Goal: Find specific page/section: Find specific page/section

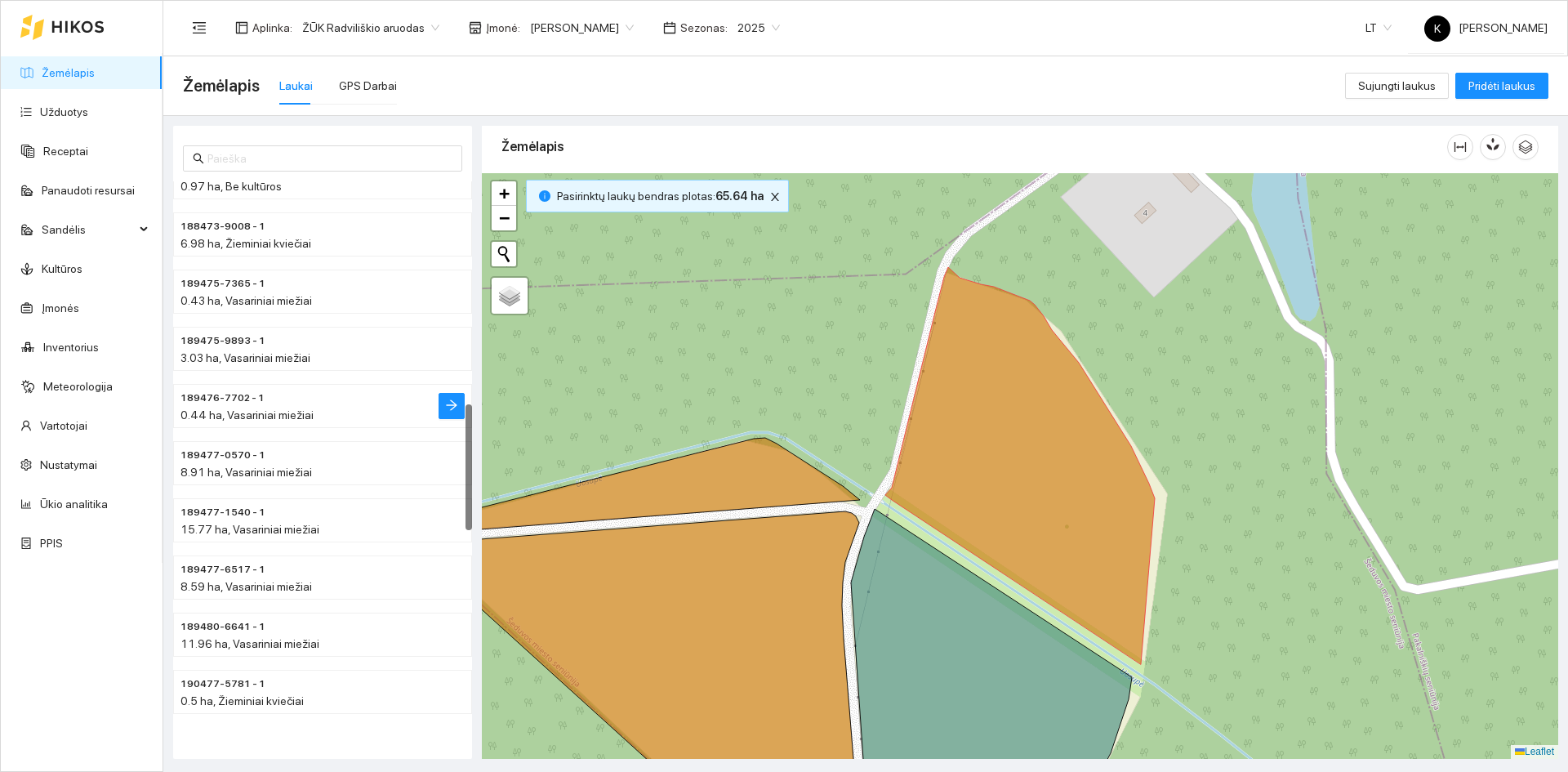
scroll to position [1225, 0]
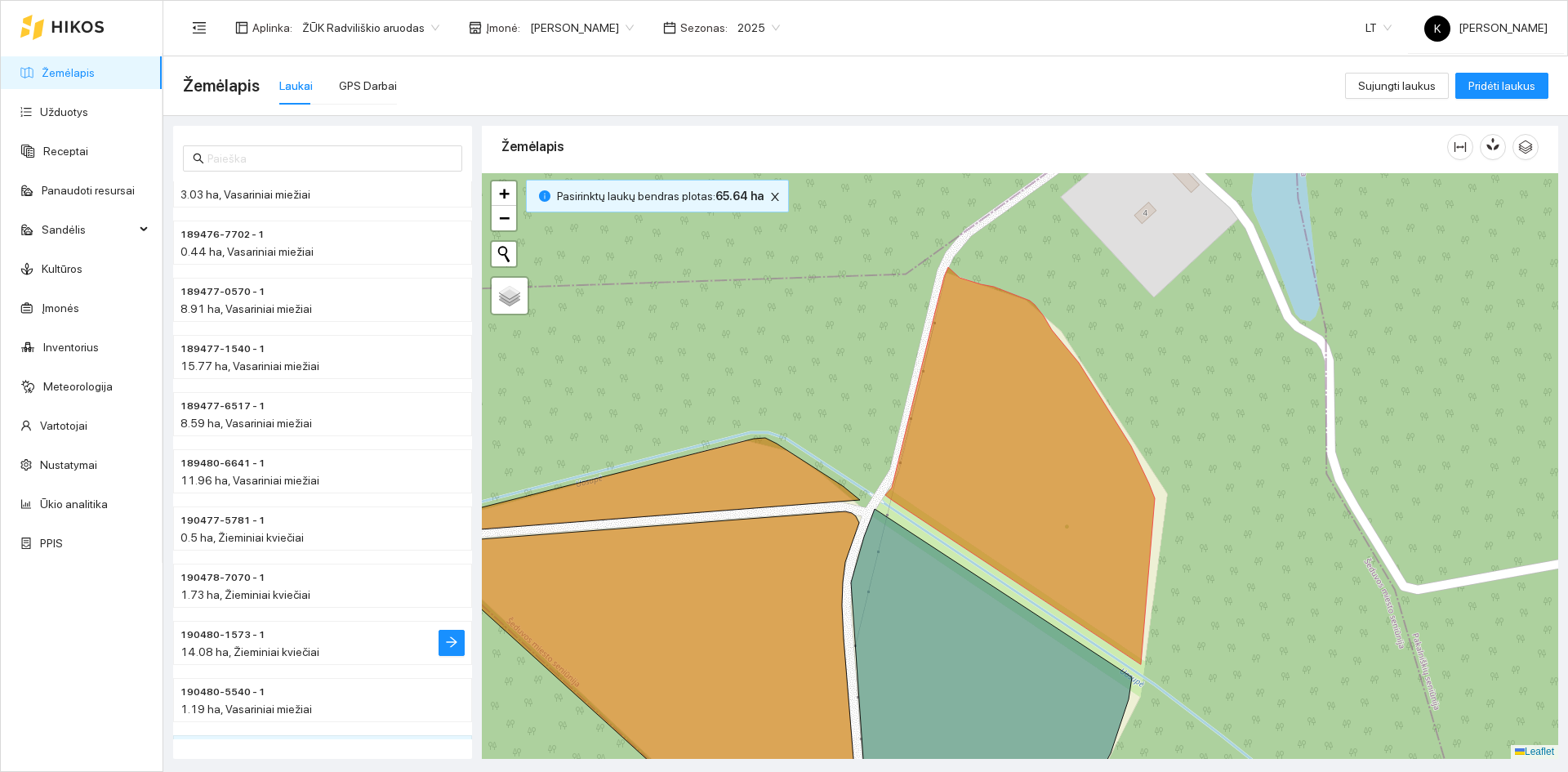
click at [239, 634] on span "190480-1573 - 1" at bounding box center [223, 635] width 85 height 15
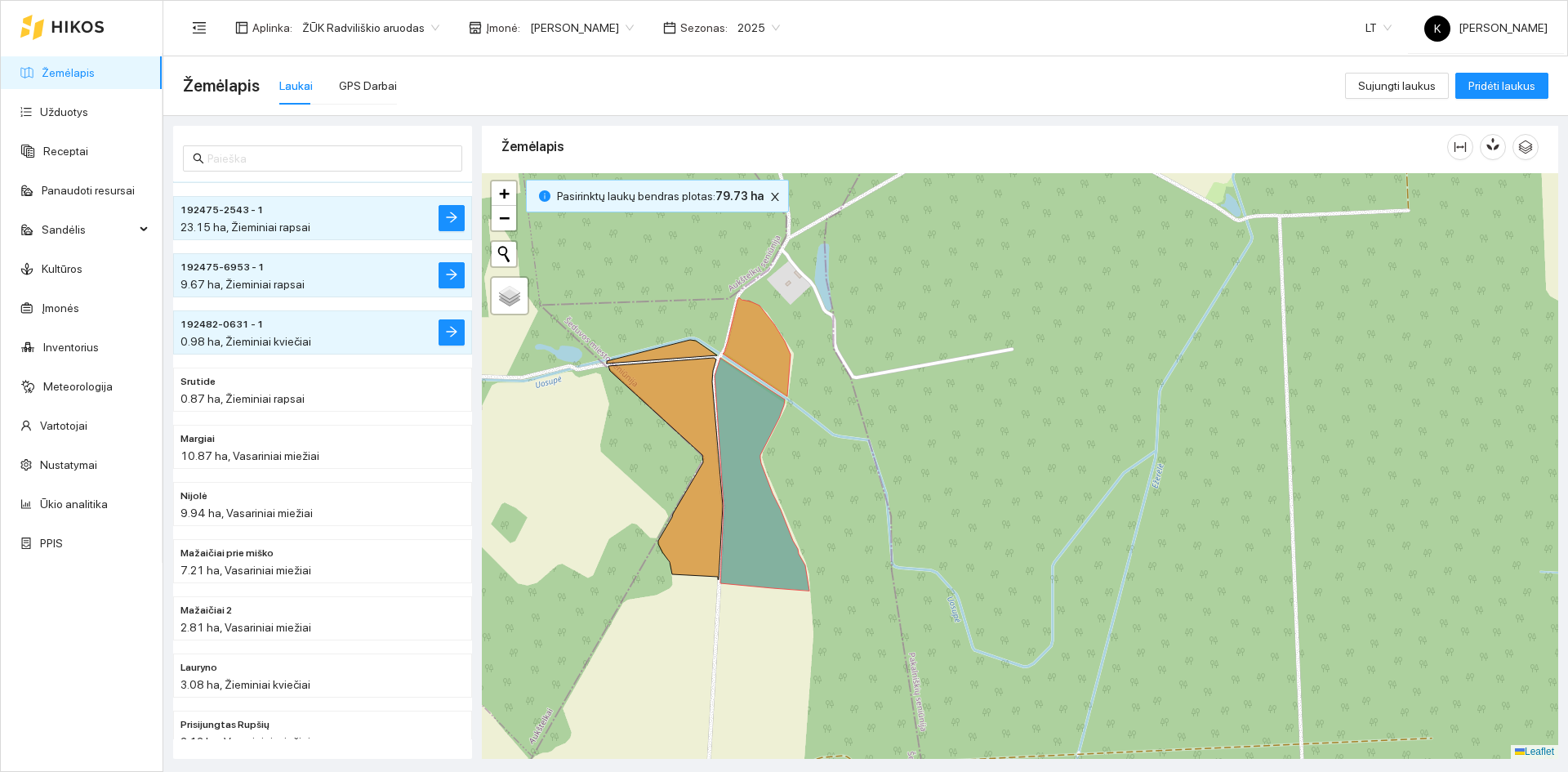
scroll to position [1900, 0]
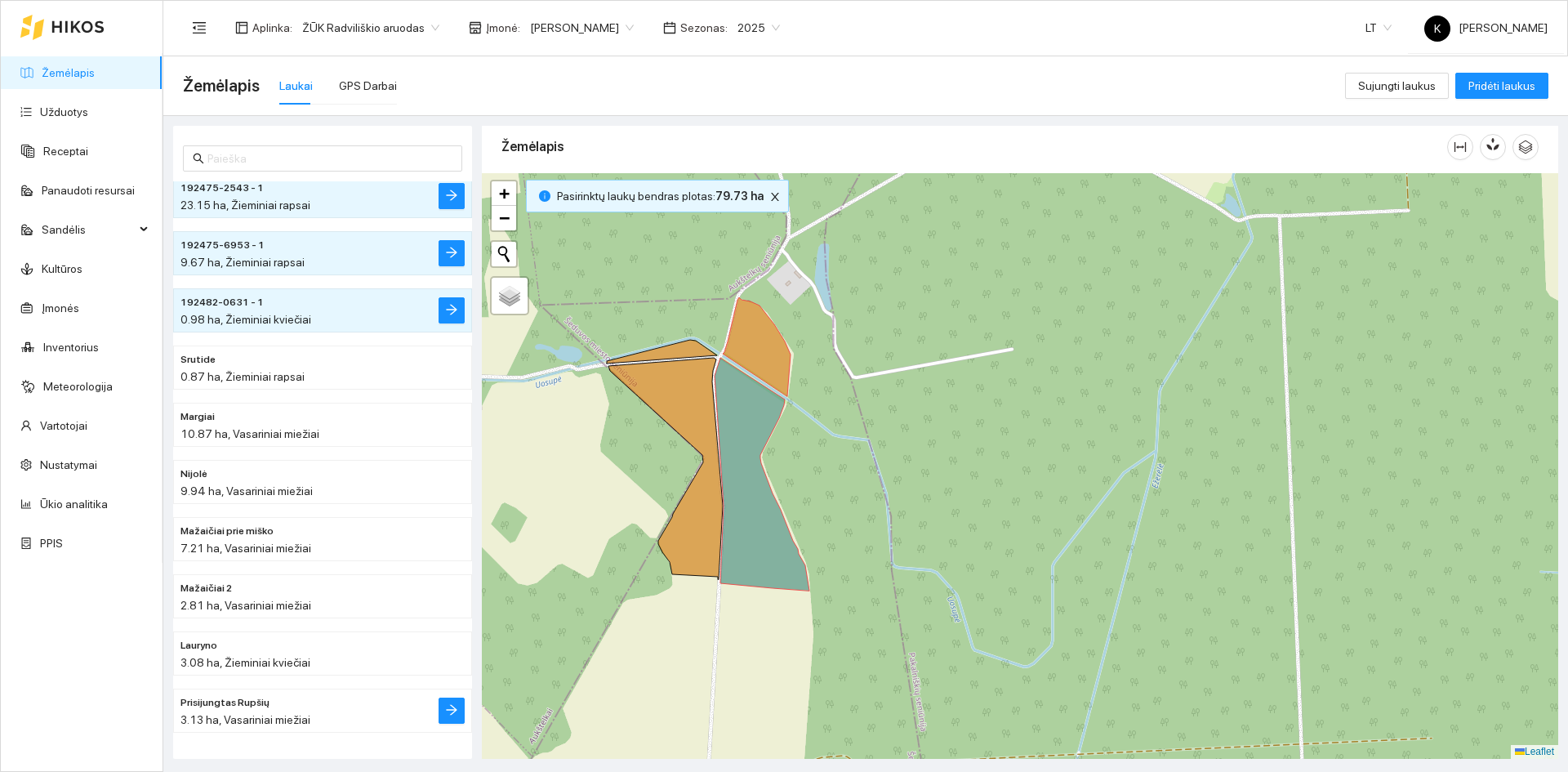
click at [250, 700] on span "Prisijungtas Rupšių" at bounding box center [225, 702] width 89 height 15
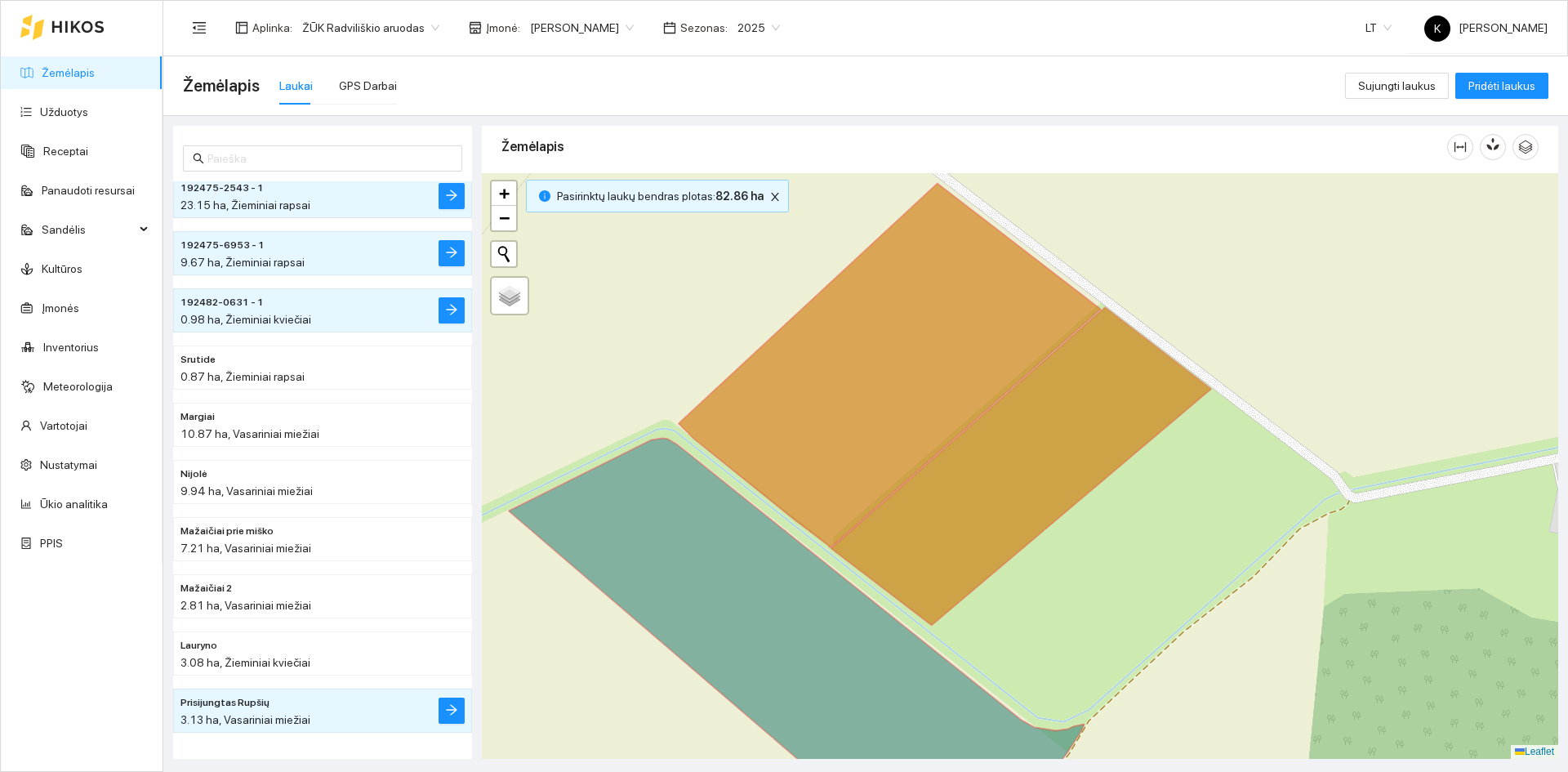
click at [1090, 606] on div "+ − Nieko nerasta. Bandykite dar kartą. Žemėlapis Palydovas Leaflet" at bounding box center [1020, 465] width 1077 height 586
click at [312, 667] on div "3.08 ha, Žieminiai kviečiai" at bounding box center [290, 662] width 219 height 18
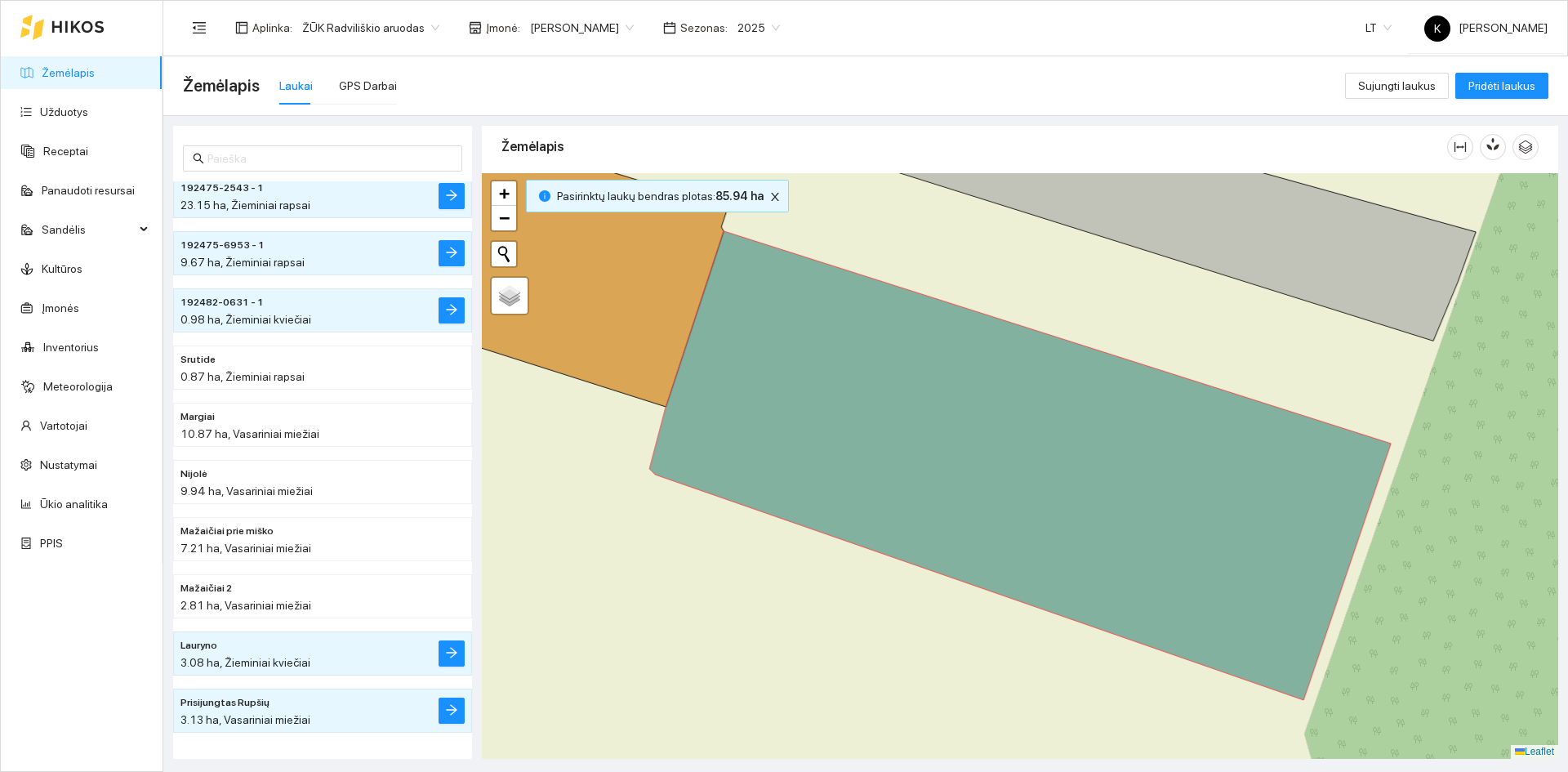
drag, startPoint x: 481, startPoint y: 128, endPoint x: 486, endPoint y: 136, distance: 9.4
click at [485, 133] on div "Žemėlapis + − Nieko nerasta. Bandykite dar kartą. Žemėlapis Palydovas Leaflet K…" at bounding box center [1020, 442] width 1087 height 633
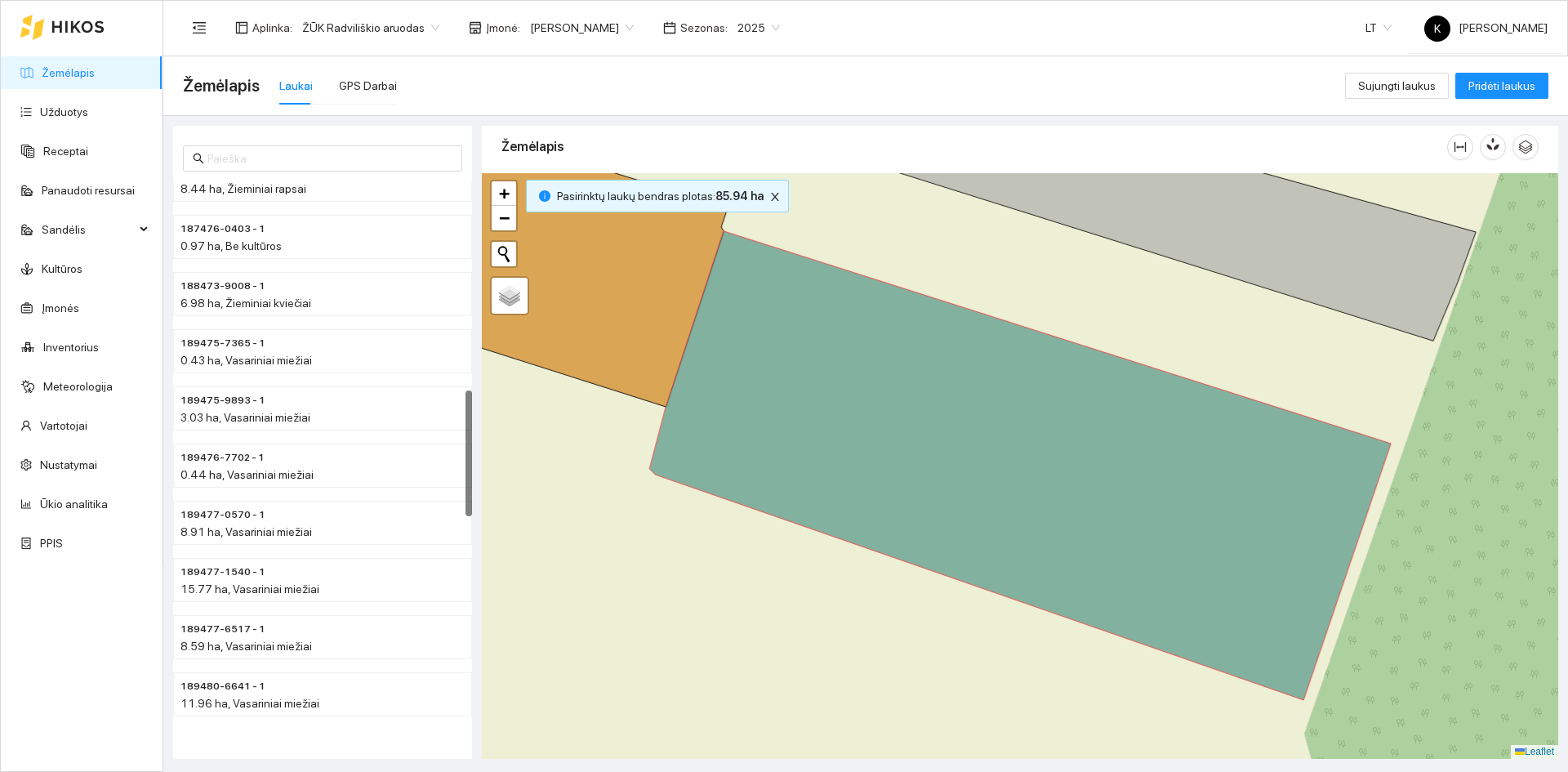
scroll to position [920, 0]
